Goal: Subscribe to service/newsletter

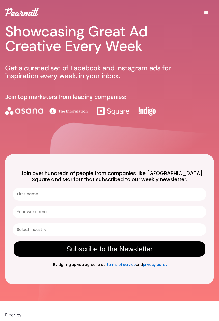
click at [72, 135] on div "Showcasing Great Ad Creative Every Week Get a curated set of Facebook and Insta…" at bounding box center [91, 75] width 172 height 126
click at [59, 135] on div "Showcasing Great Ad Creative Every Week Get a curated set of Facebook and Insta…" at bounding box center [91, 75] width 172 height 126
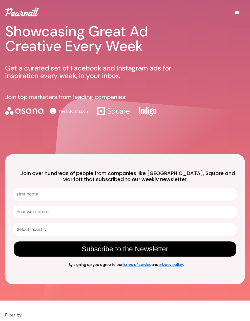
click at [35, 195] on input "First name" at bounding box center [125, 194] width 224 height 13
type input "Mike"
type input "mike.kytoski@smartly.io"
click at [41, 232] on input "Select industry" at bounding box center [123, 230] width 213 height 12
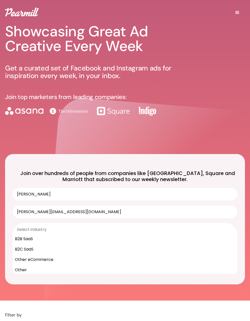
scroll to position [45, 0]
click at [26, 269] on div "Other" at bounding box center [125, 268] width 224 height 10
type input "Other"
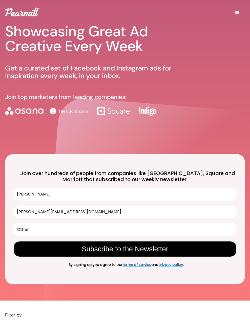
click at [80, 256] on button "Subscribe to the Newsletter" at bounding box center [125, 249] width 222 height 15
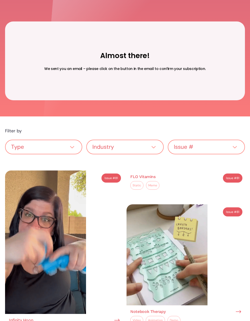
scroll to position [142, 0]
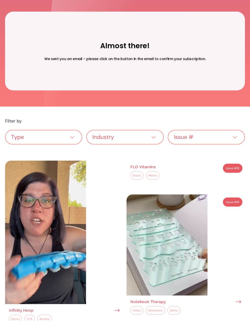
click at [109, 170] on div "Issue #" at bounding box center [109, 168] width 11 height 6
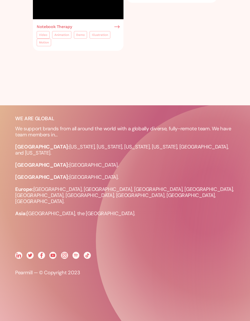
scroll to position [500, 0]
